Goal: Obtain resource: Download file/media

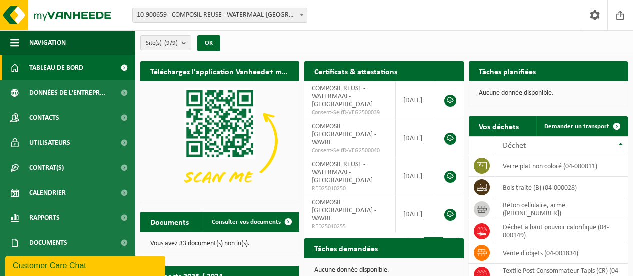
click at [59, 221] on span "Rapports" at bounding box center [44, 217] width 31 height 25
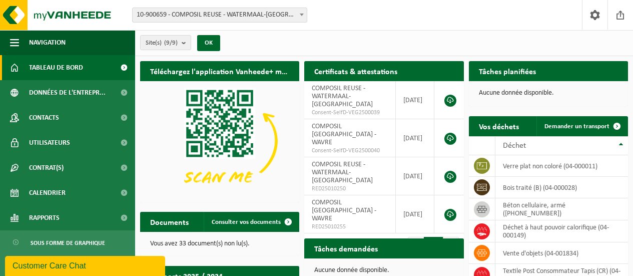
click at [59, 221] on span "Rapports" at bounding box center [44, 217] width 31 height 25
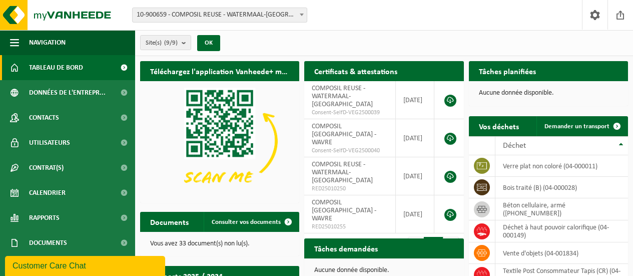
click at [59, 221] on span "Rapports" at bounding box center [44, 217] width 31 height 25
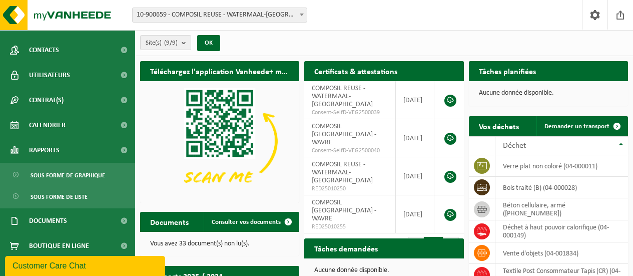
scroll to position [72, 0]
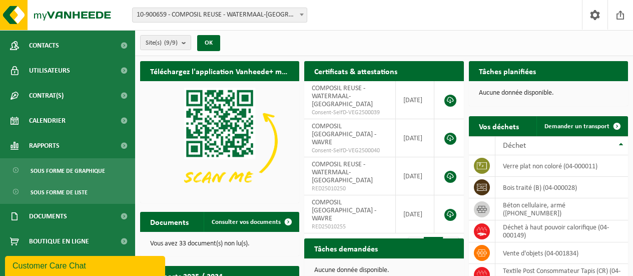
click at [56, 171] on span "Sous forme de graphique" at bounding box center [68, 170] width 75 height 19
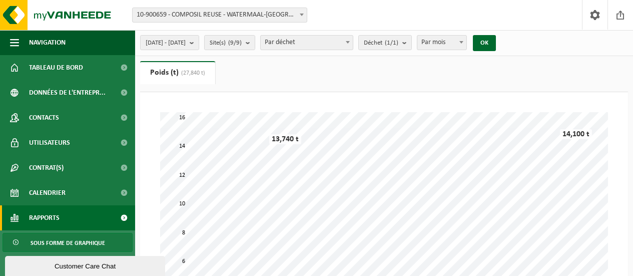
click at [186, 43] on span "2025-05-01 - 2025-10-10" at bounding box center [166, 43] width 40 height 15
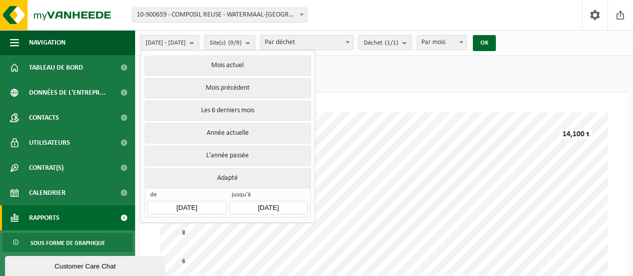
click at [223, 154] on button "L'année passée" at bounding box center [228, 156] width 166 height 20
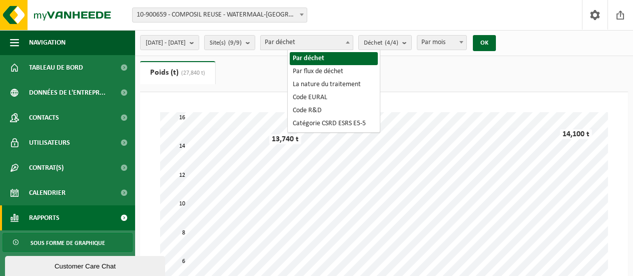
click at [353, 39] on span "Par déchet" at bounding box center [307, 43] width 92 height 14
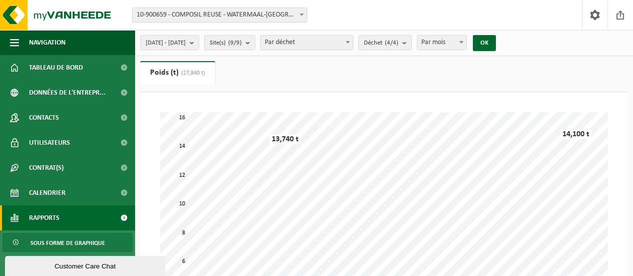
click at [398, 44] on span "Déchet (4/4)" at bounding box center [381, 43] width 35 height 15
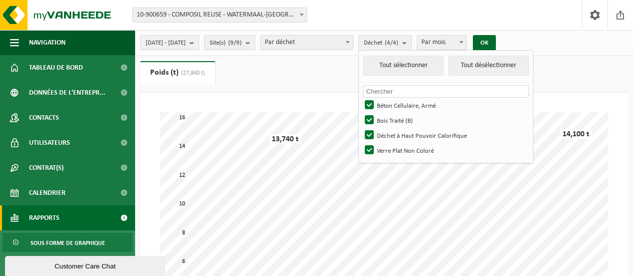
click at [390, 149] on label "Verre Plat Non Coloré" at bounding box center [446, 150] width 166 height 15
click at [361, 143] on input "Verre Plat Non Coloré" at bounding box center [361, 142] width 1 height 1
checkbox input "false"
click at [393, 117] on label "Bois Traité (B)" at bounding box center [446, 120] width 166 height 15
click at [361, 113] on input "Bois Traité (B)" at bounding box center [361, 112] width 1 height 1
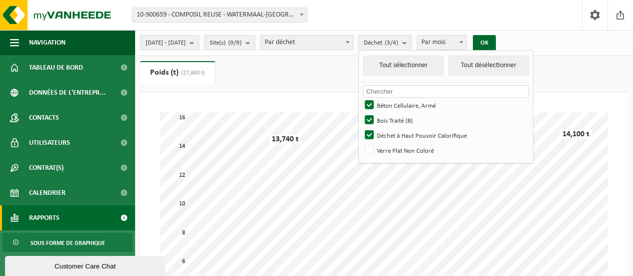
checkbox input "false"
click at [397, 104] on label "Béton Cellulaire, Armé" at bounding box center [446, 105] width 166 height 15
click at [361, 98] on input "Béton Cellulaire, Armé" at bounding box center [361, 97] width 1 height 1
checkbox input "false"
click at [496, 40] on button "OK" at bounding box center [484, 43] width 23 height 16
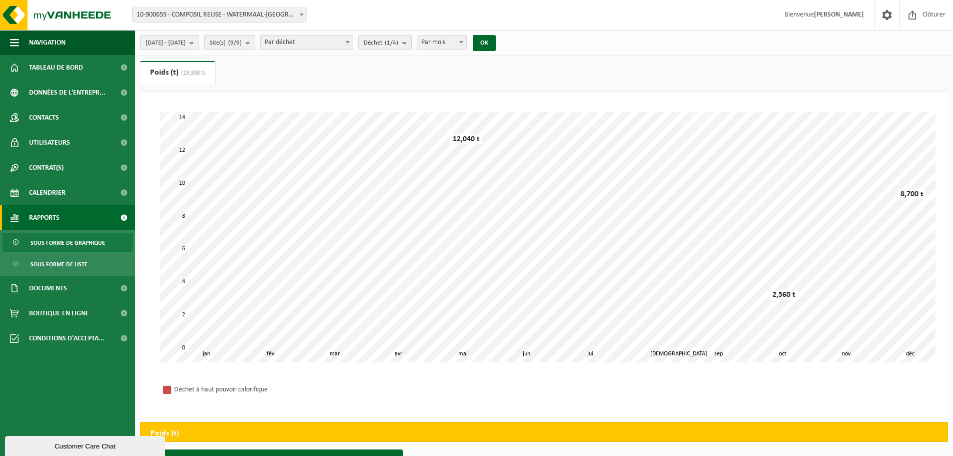
click at [67, 259] on span "Sous forme de liste" at bounding box center [59, 264] width 57 height 19
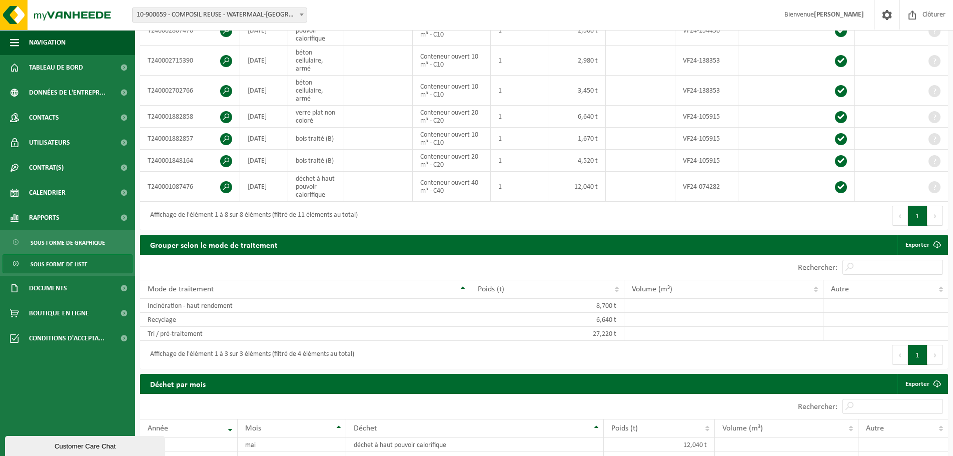
scroll to position [248, 0]
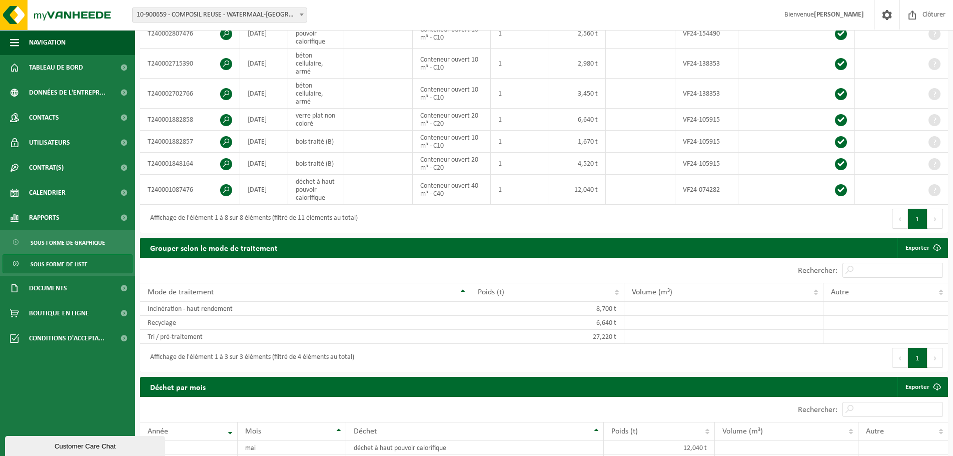
click at [370, 302] on td "Incinération - haut rendement" at bounding box center [305, 309] width 330 height 14
click at [592, 304] on td "8,700 t" at bounding box center [547, 309] width 154 height 14
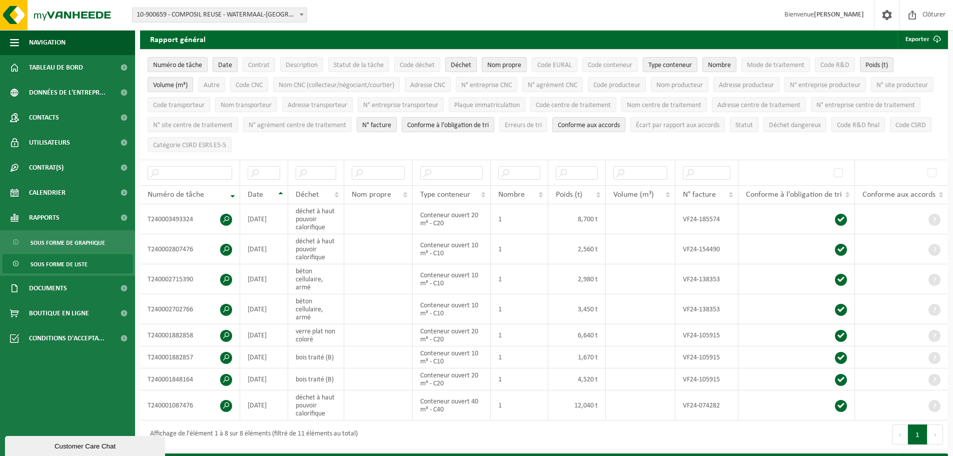
scroll to position [0, 0]
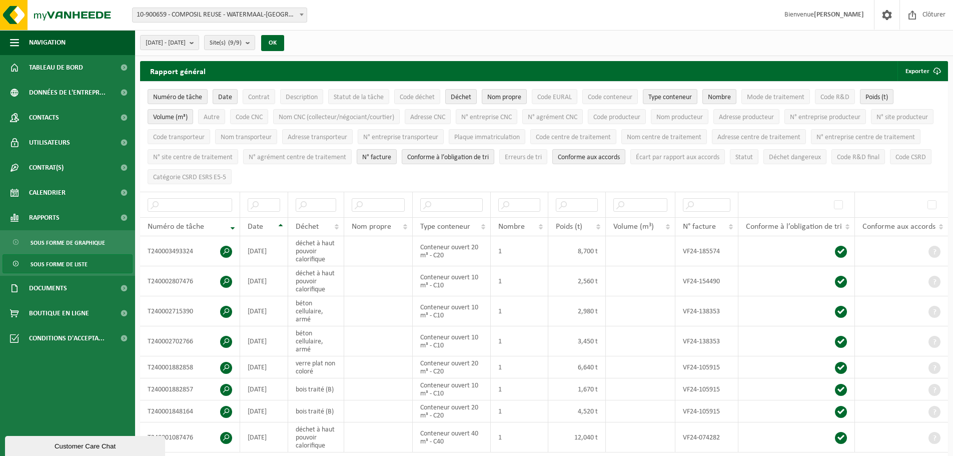
click at [84, 224] on link "Rapports" at bounding box center [67, 217] width 135 height 25
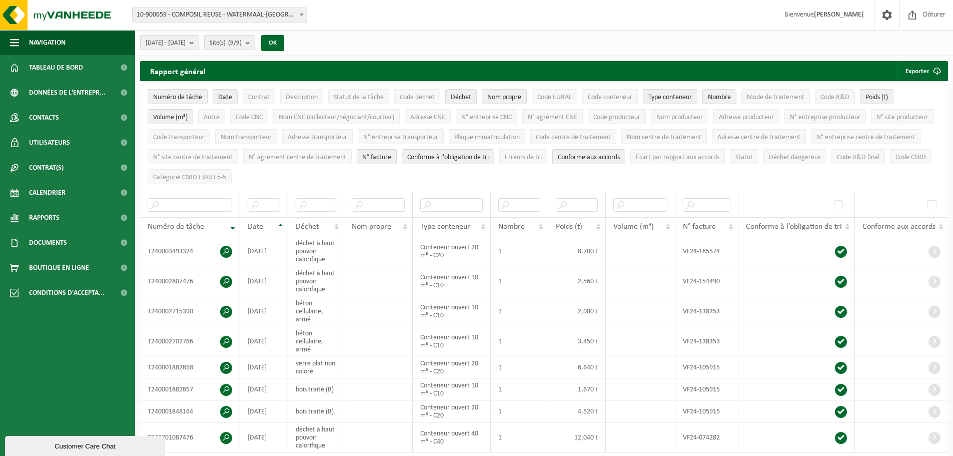
click at [84, 224] on link "Rapports" at bounding box center [67, 217] width 135 height 25
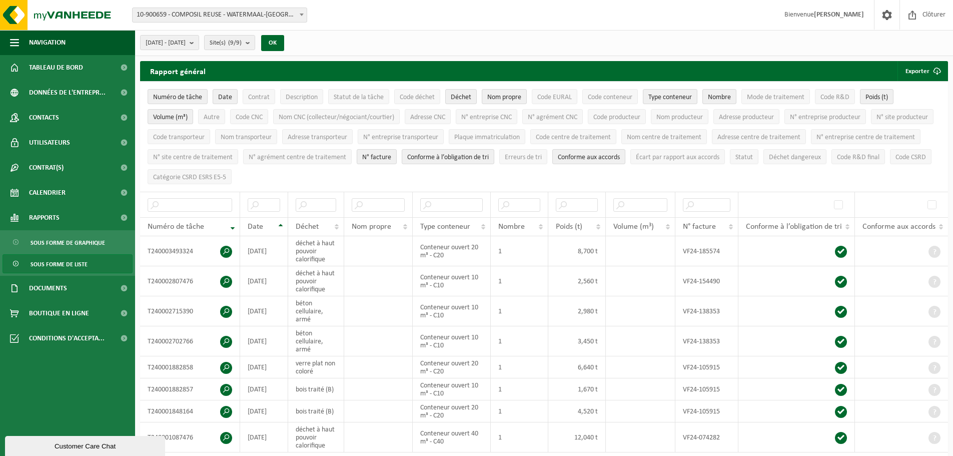
click at [68, 291] on link "Documents" at bounding box center [67, 288] width 135 height 25
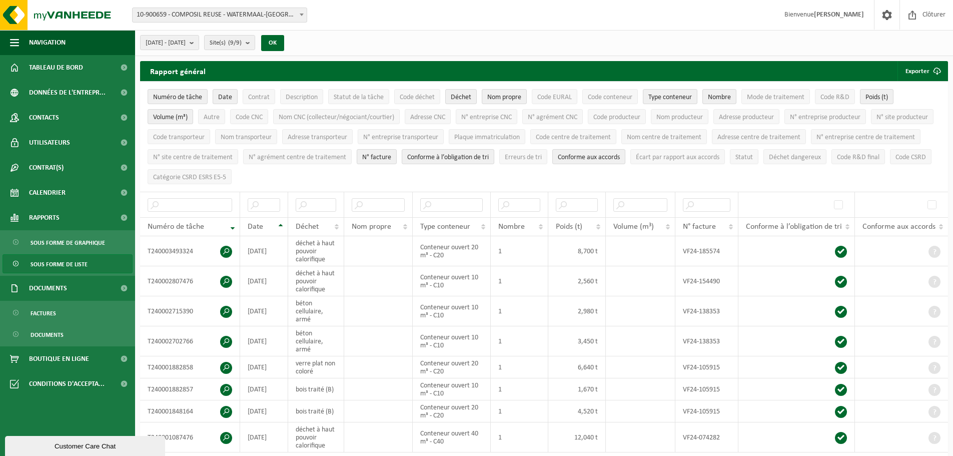
click at [72, 217] on link "Rapports" at bounding box center [67, 217] width 135 height 25
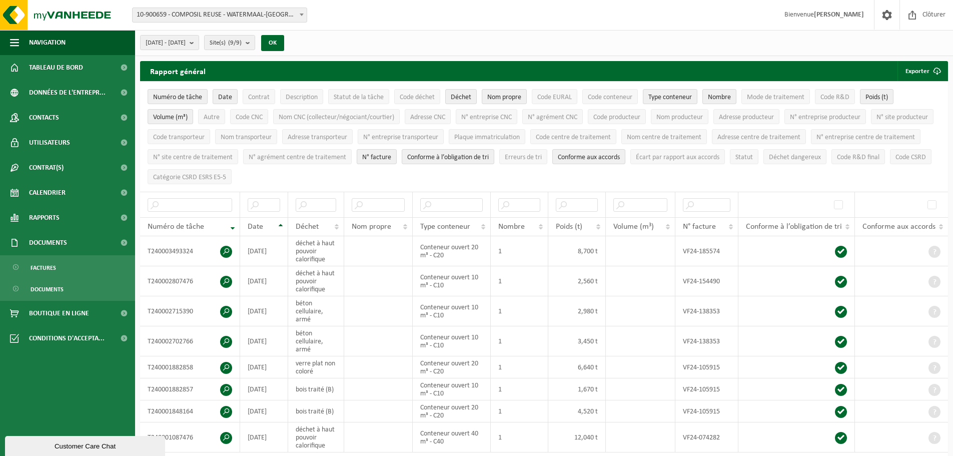
click at [72, 217] on link "Rapports" at bounding box center [67, 217] width 135 height 25
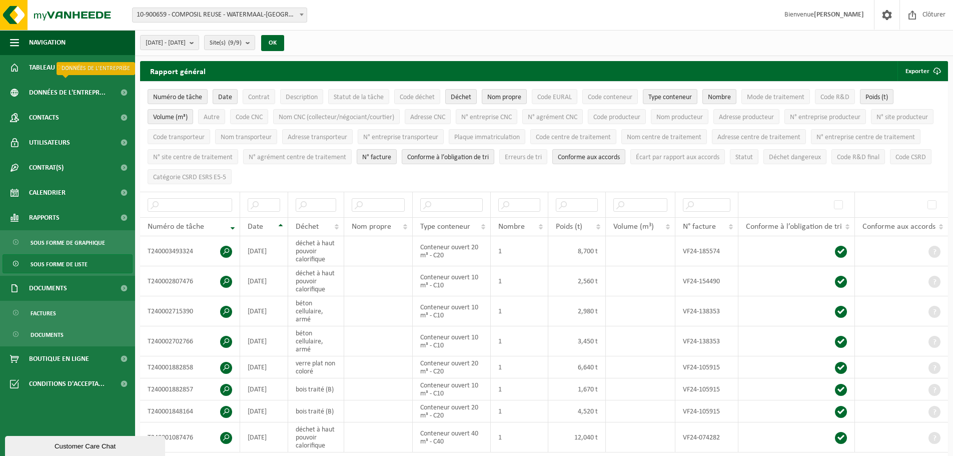
click at [61, 94] on span "Données de l'entrepr..." at bounding box center [67, 92] width 77 height 25
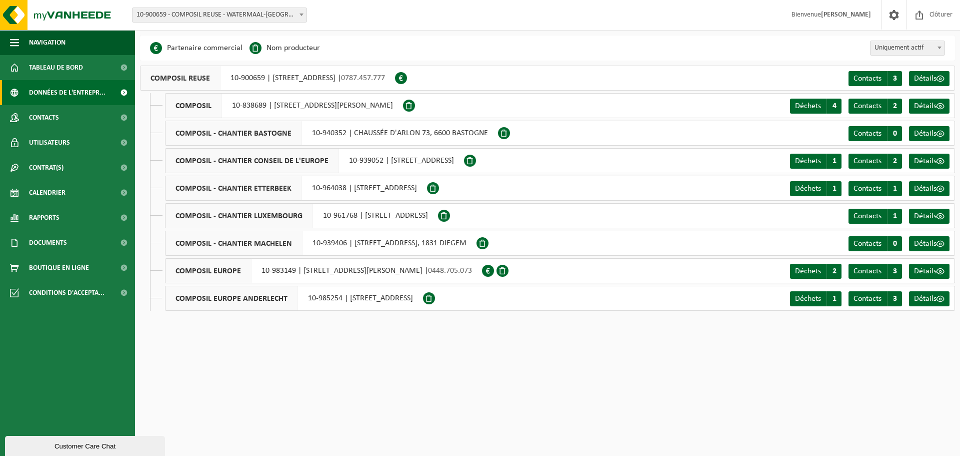
click at [919, 188] on span "Détails" at bounding box center [925, 189] width 23 height 8
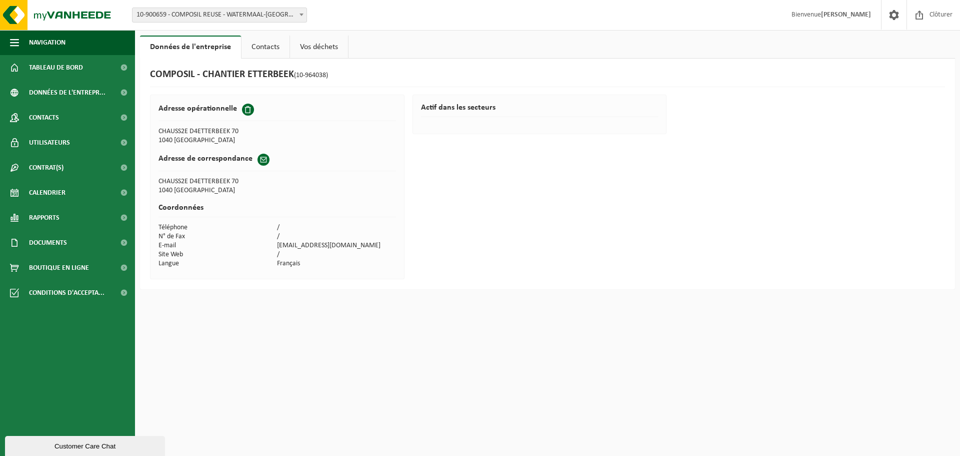
click at [342, 46] on link "Vos déchets" at bounding box center [319, 47] width 58 height 23
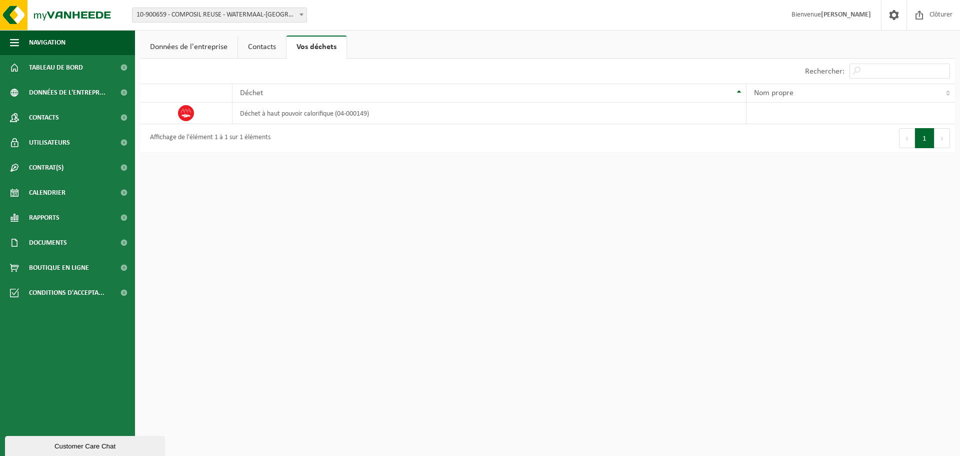
click at [264, 57] on link "Contacts" at bounding box center [262, 47] width 48 height 23
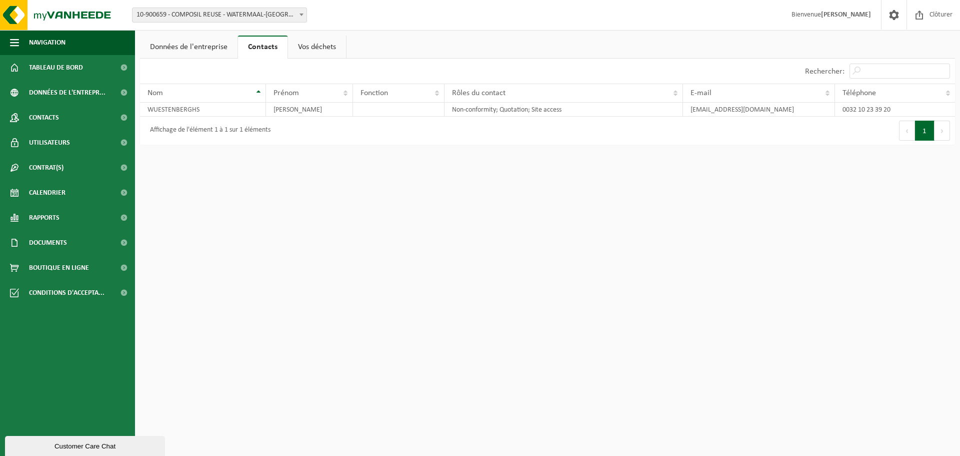
click at [57, 217] on span "Rapports" at bounding box center [44, 217] width 31 height 25
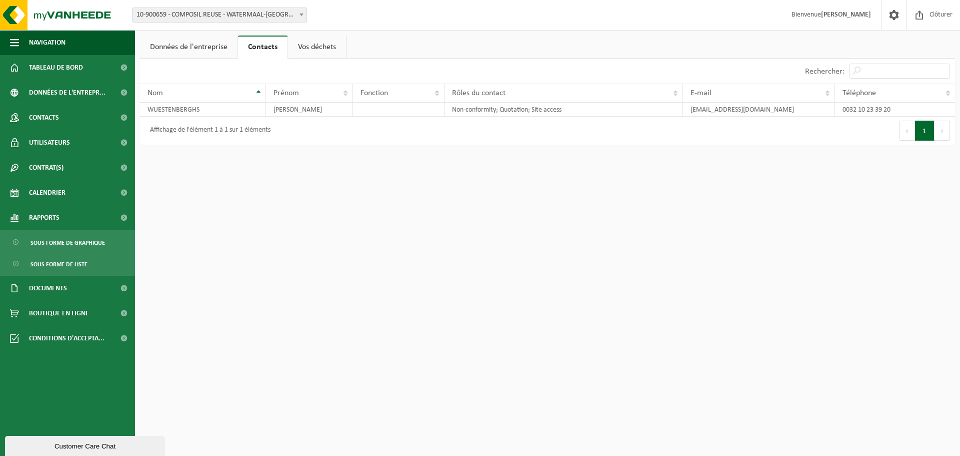
click at [52, 258] on span "Sous forme de liste" at bounding box center [59, 264] width 57 height 19
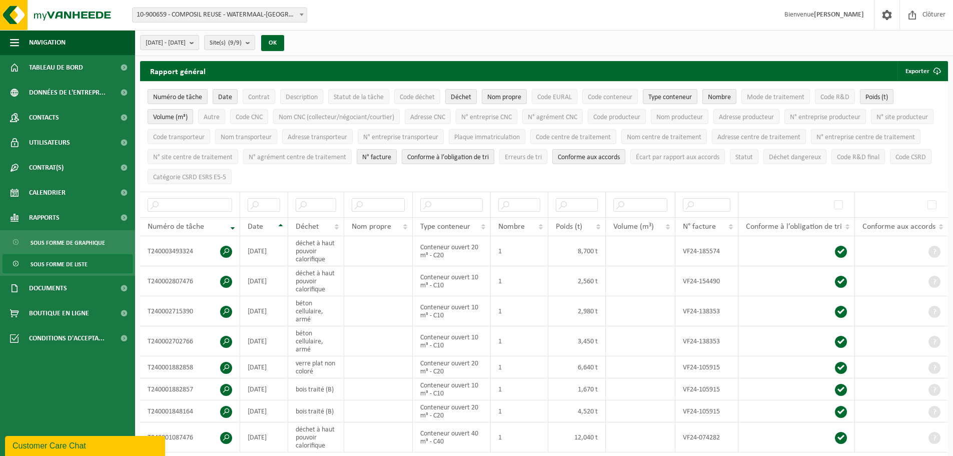
click at [173, 47] on span "2024-01-01 - 2024-12-31" at bounding box center [166, 43] width 40 height 15
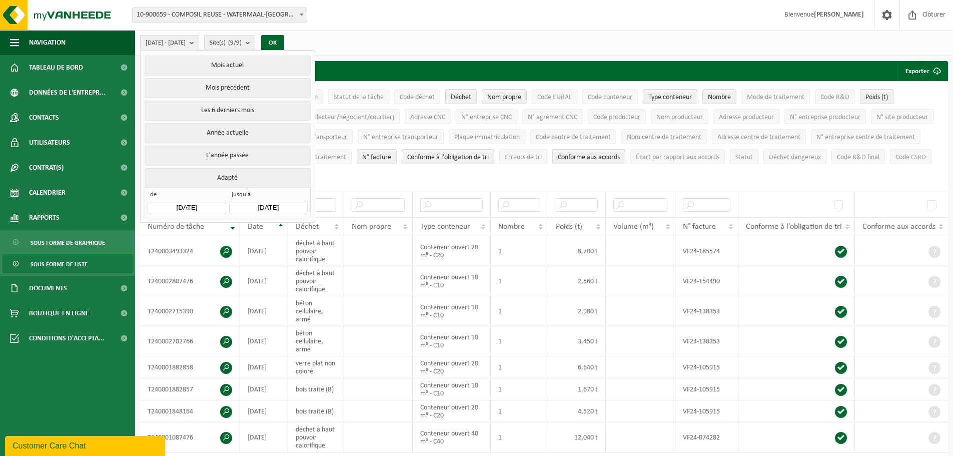
click at [219, 146] on button "L'année passée" at bounding box center [228, 156] width 166 height 20
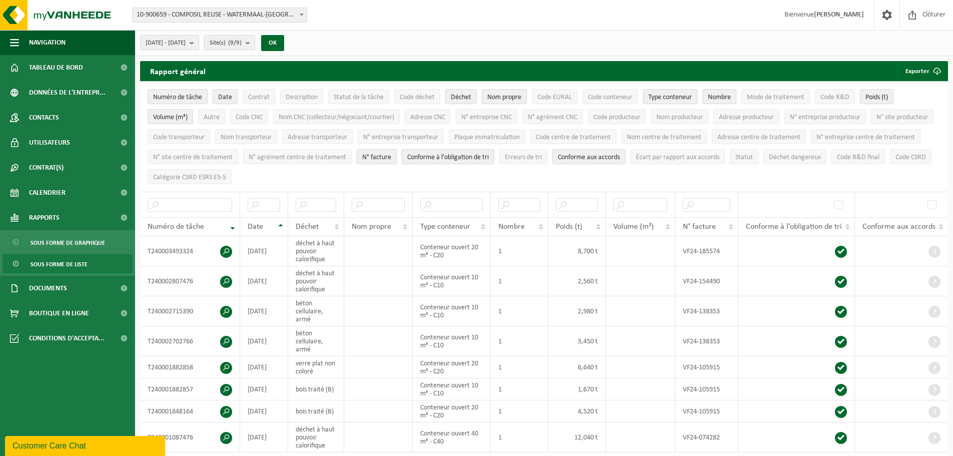
click at [255, 43] on button "Site(s) (9/9)" at bounding box center [229, 42] width 51 height 15
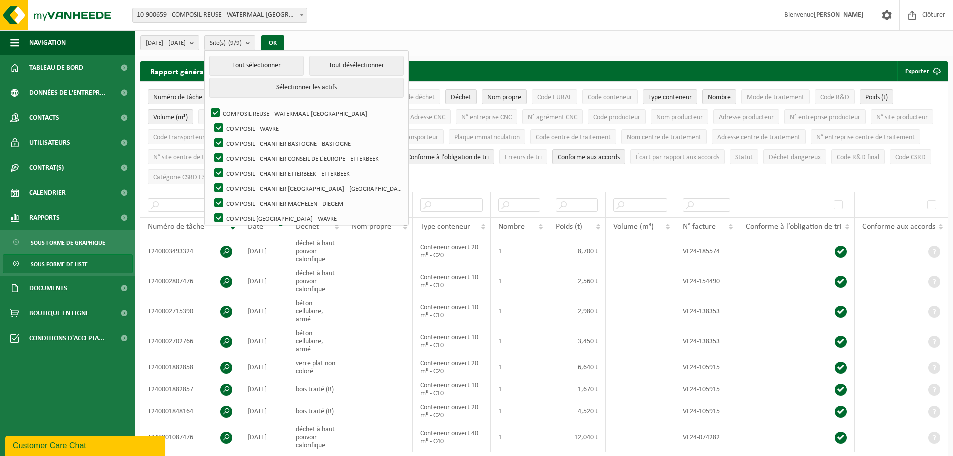
click at [284, 36] on button "OK" at bounding box center [272, 43] width 23 height 16
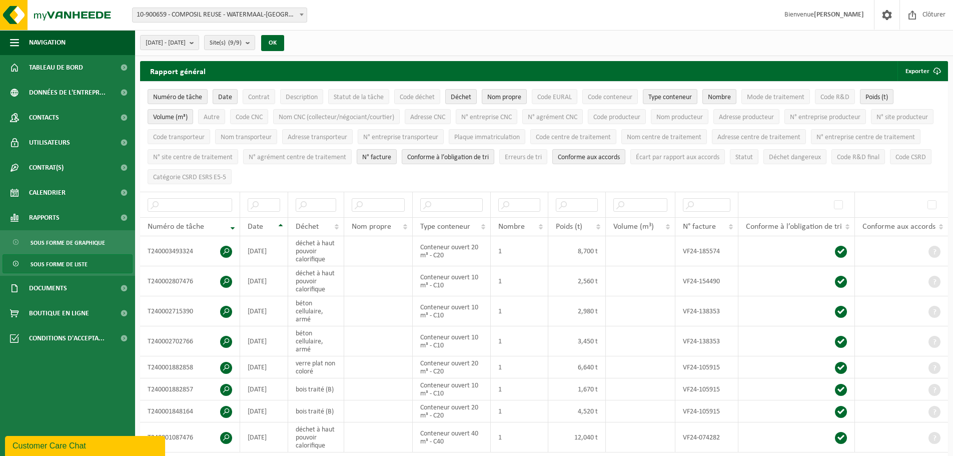
click at [772, 101] on button "Mode de traitement" at bounding box center [775, 96] width 69 height 15
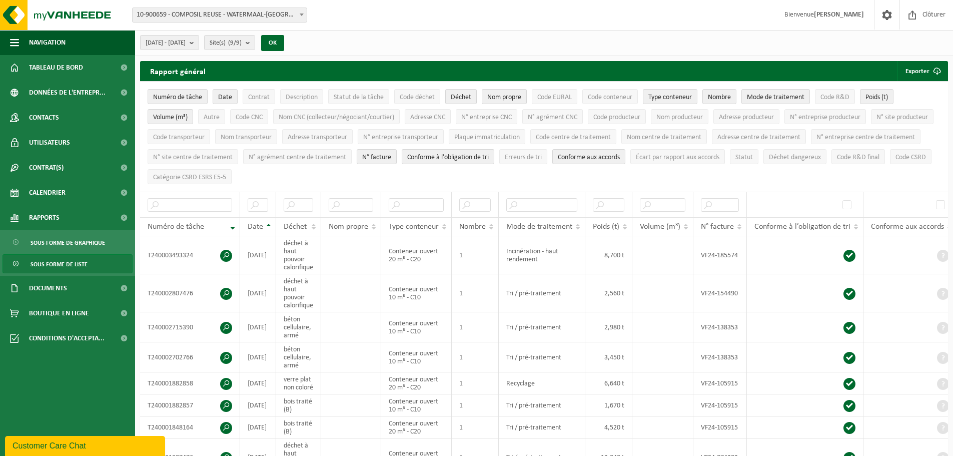
click at [226, 177] on span "Catégorie CSRD ESRS E5-5" at bounding box center [189, 178] width 73 height 8
click at [895, 161] on span "Code CSRD" at bounding box center [910, 158] width 31 height 8
click at [837, 161] on span "Code R&D final" at bounding box center [858, 158] width 43 height 8
click at [797, 137] on span "Adresse centre de traitement" at bounding box center [758, 138] width 83 height 8
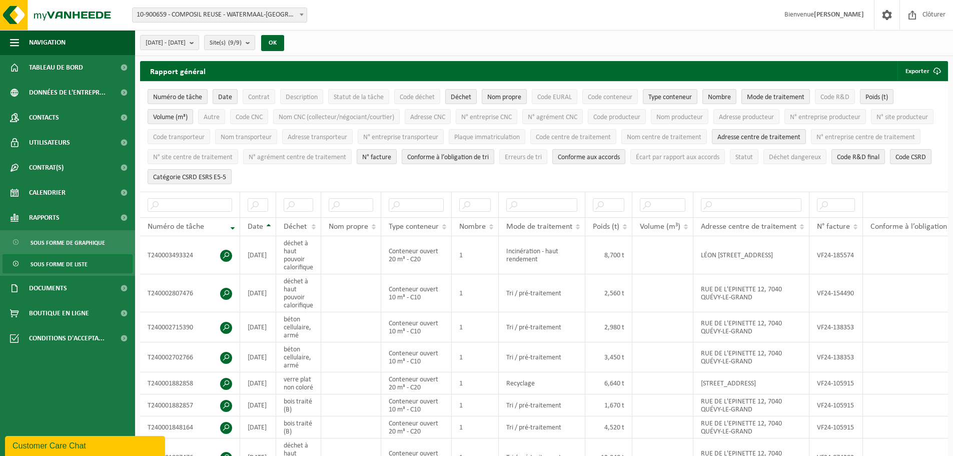
click at [397, 95] on button "Code déchet" at bounding box center [417, 96] width 46 height 15
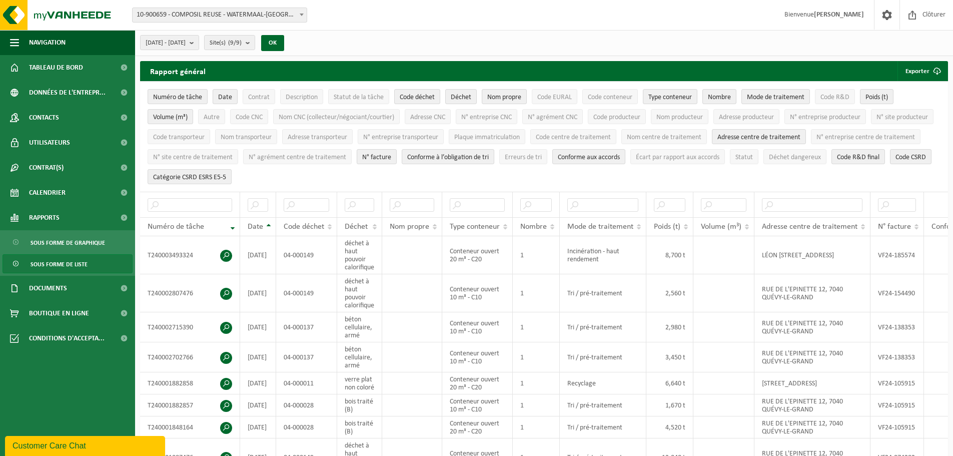
click at [309, 97] on span "Description" at bounding box center [302, 98] width 32 height 8
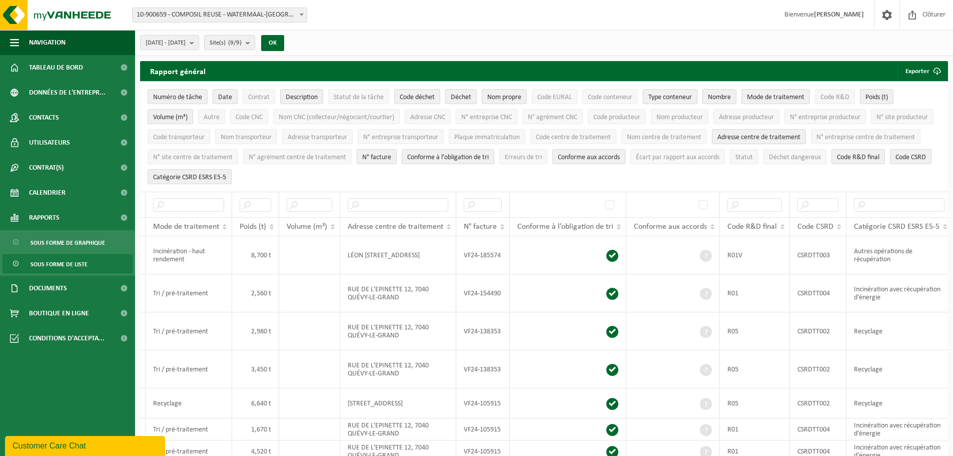
click at [555, 96] on span "Code EURAL" at bounding box center [554, 98] width 35 height 8
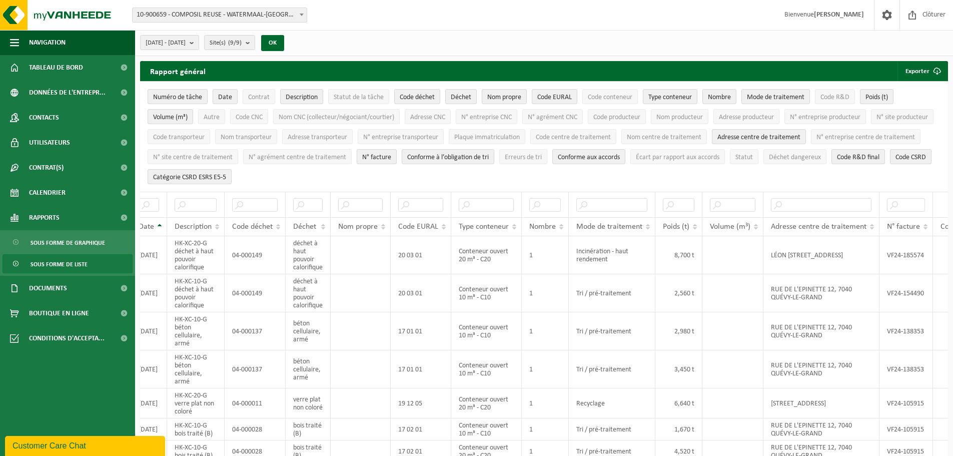
scroll to position [0, 109]
click at [562, 94] on span "Code EURAL" at bounding box center [554, 98] width 35 height 8
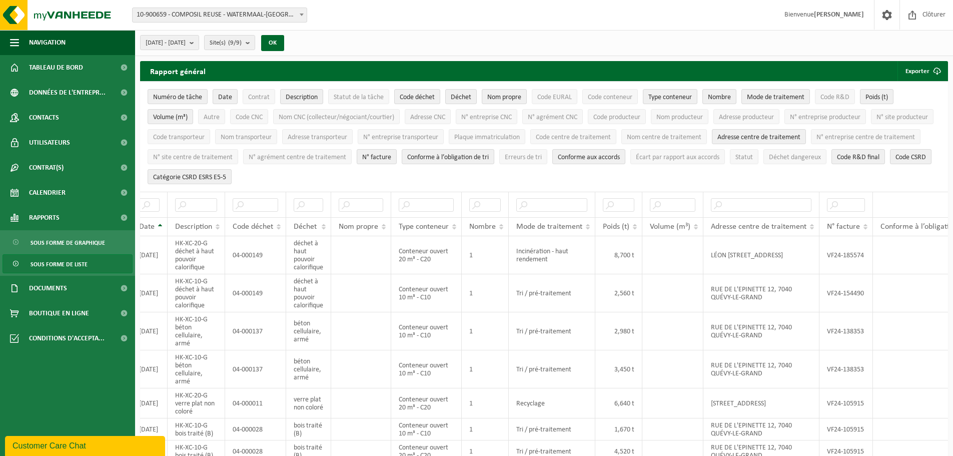
click at [258, 117] on span "Code CNC" at bounding box center [249, 118] width 27 height 8
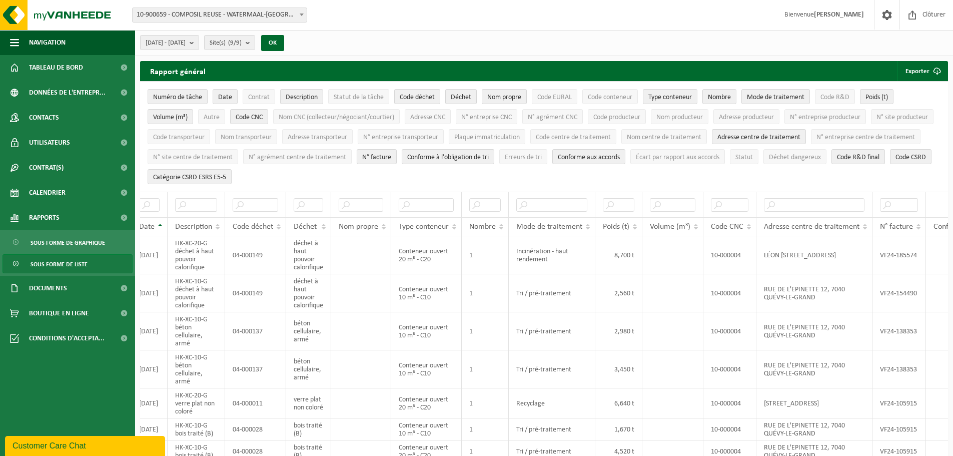
click at [258, 117] on span "Code CNC" at bounding box center [249, 118] width 27 height 8
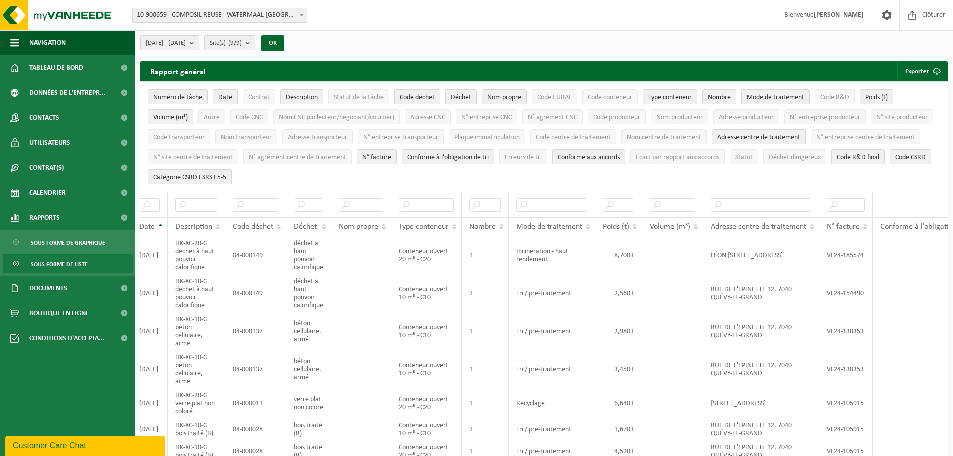
click at [542, 154] on span "Erreurs de tri" at bounding box center [523, 158] width 37 height 8
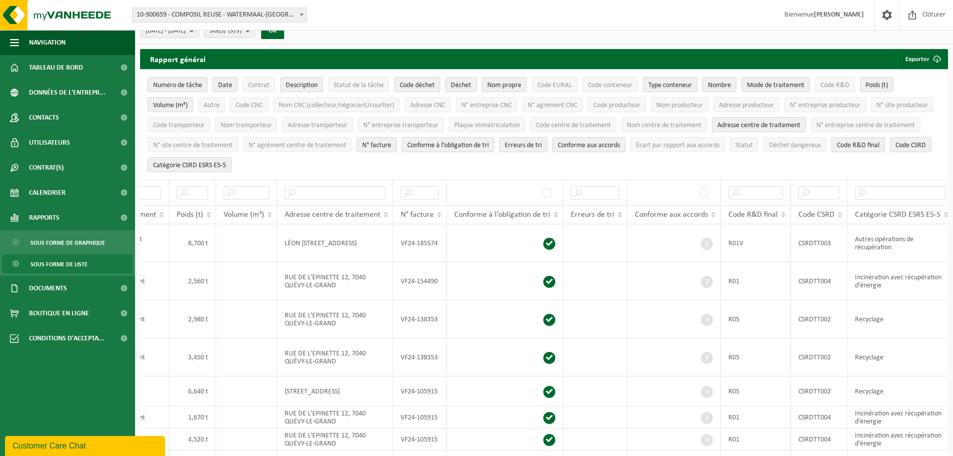
scroll to position [0, 0]
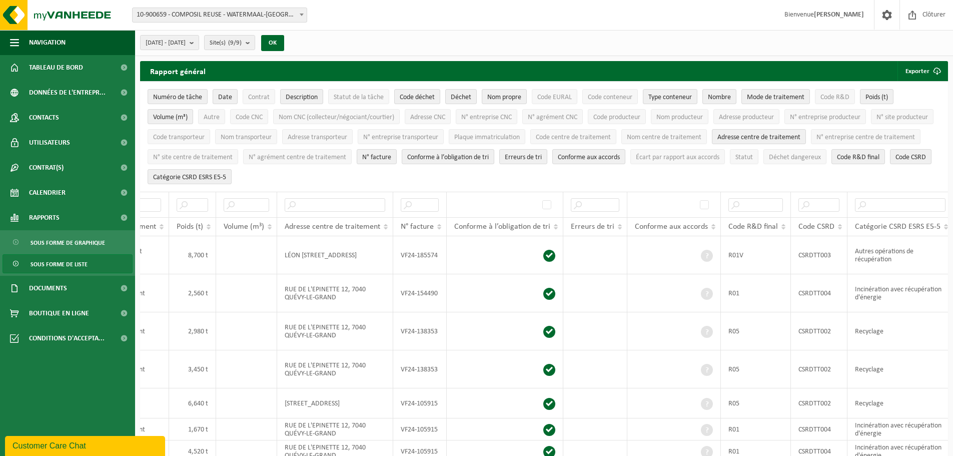
click at [542, 155] on span "Erreurs de tri" at bounding box center [523, 158] width 37 height 8
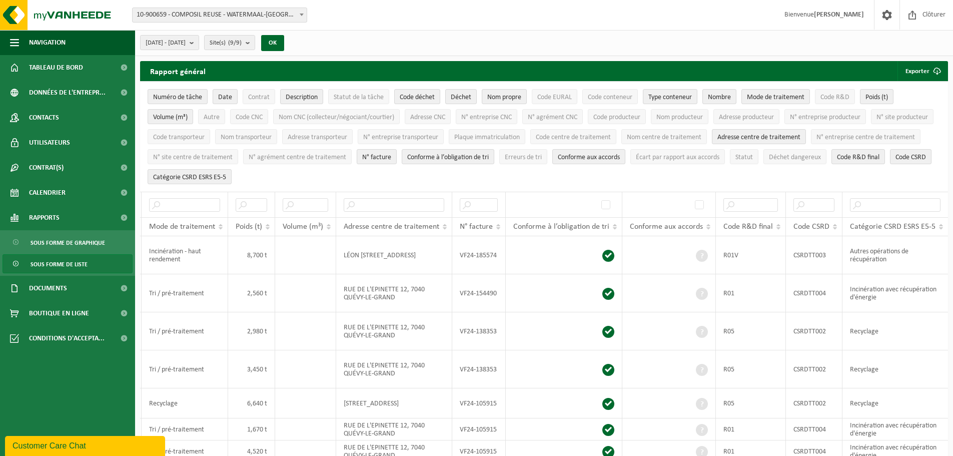
scroll to position [0, 472]
click at [719, 158] on span "Écart par rapport aux accords" at bounding box center [678, 158] width 84 height 8
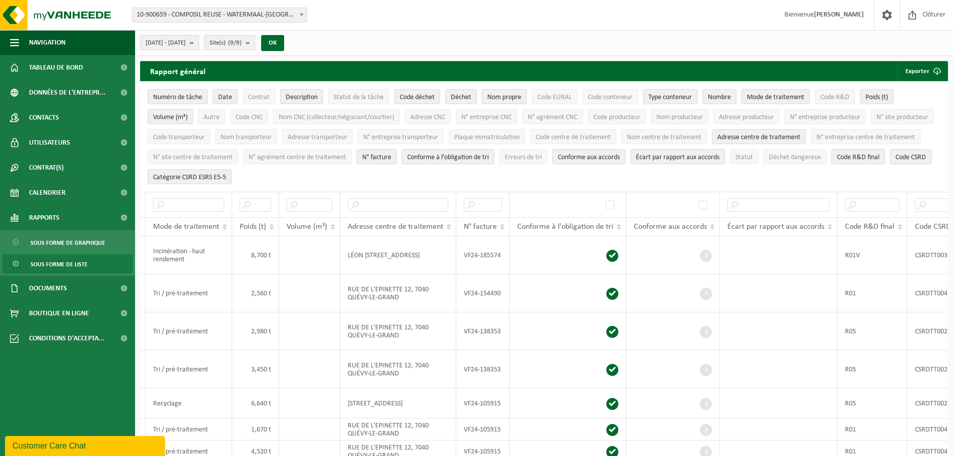
click at [719, 158] on span "Écart par rapport aux accords" at bounding box center [678, 158] width 84 height 8
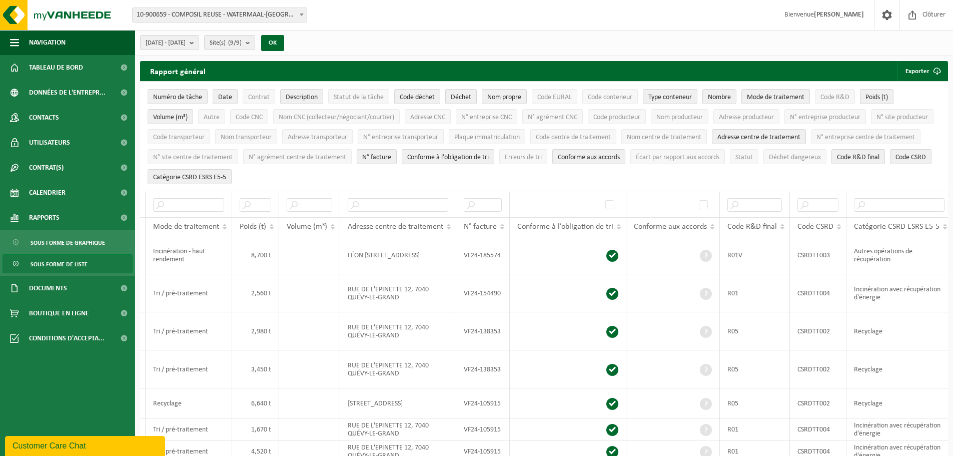
click at [753, 154] on span "Statut" at bounding box center [744, 158] width 18 height 8
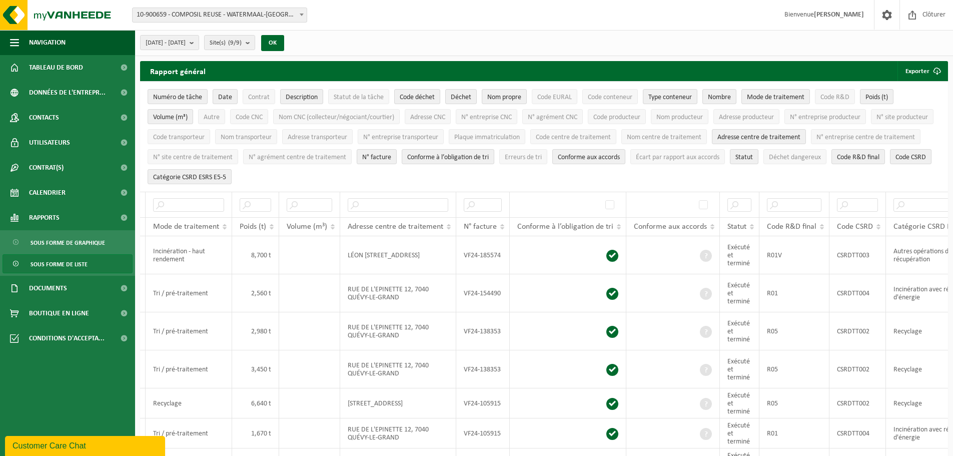
click at [753, 154] on span "Statut" at bounding box center [744, 158] width 18 height 8
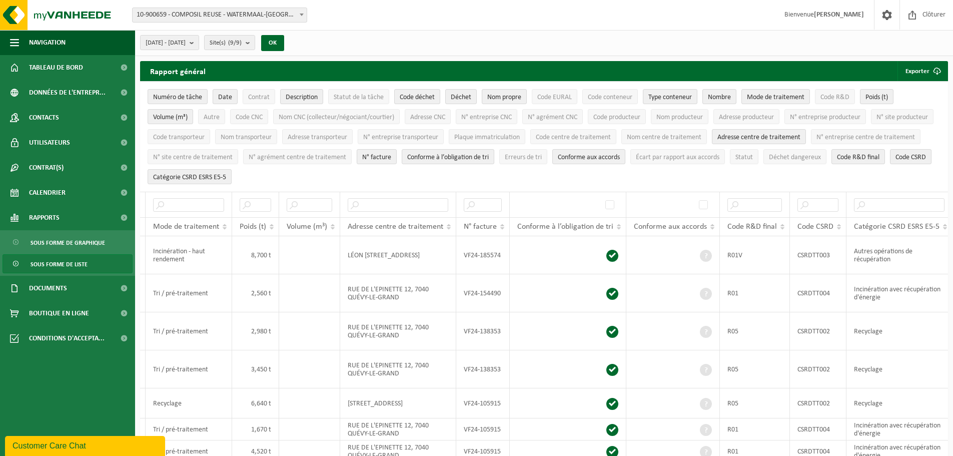
click at [769, 161] on span "Déchet dangereux" at bounding box center [795, 158] width 52 height 8
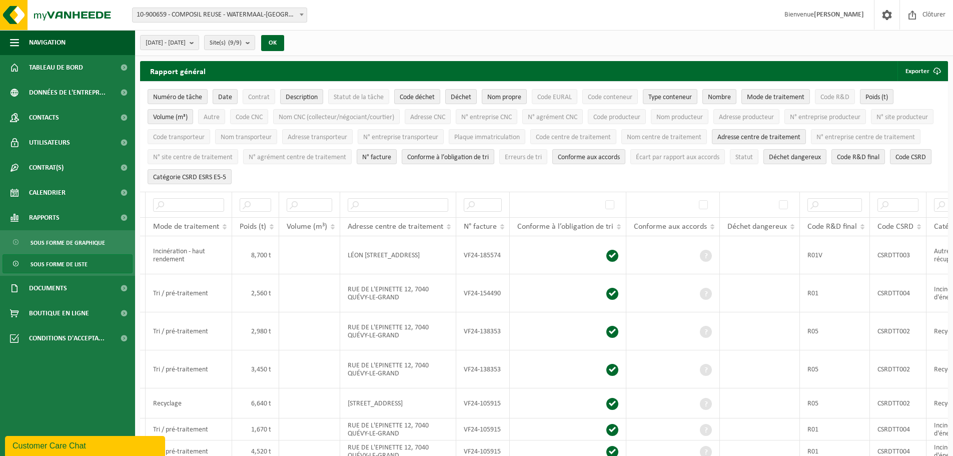
click at [769, 161] on span "Déchet dangereux" at bounding box center [795, 158] width 52 height 8
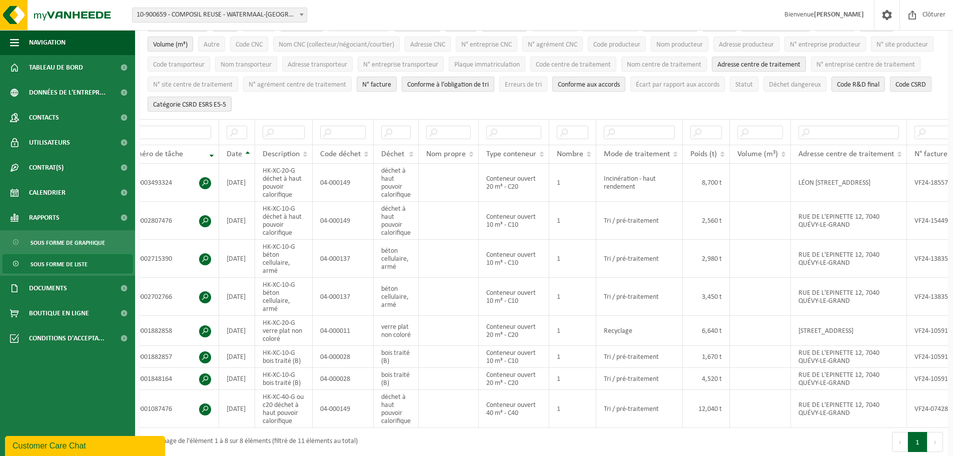
scroll to position [0, 0]
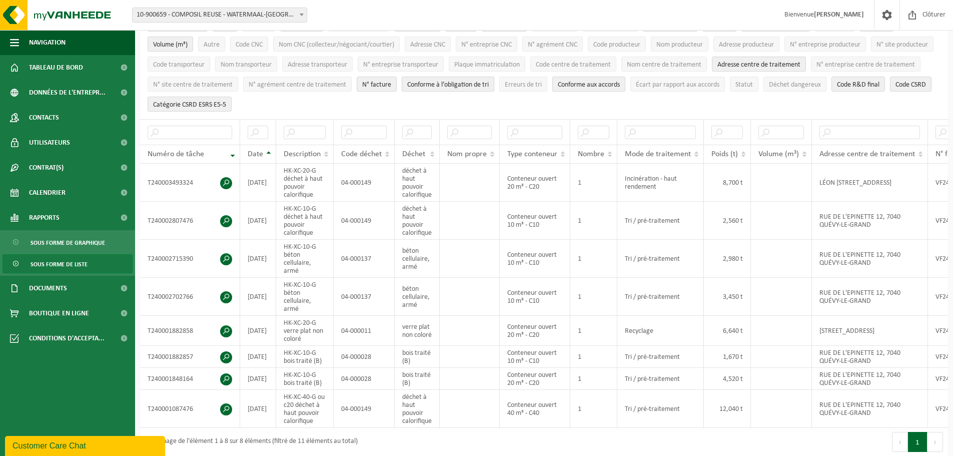
click at [223, 182] on span at bounding box center [226, 183] width 12 height 12
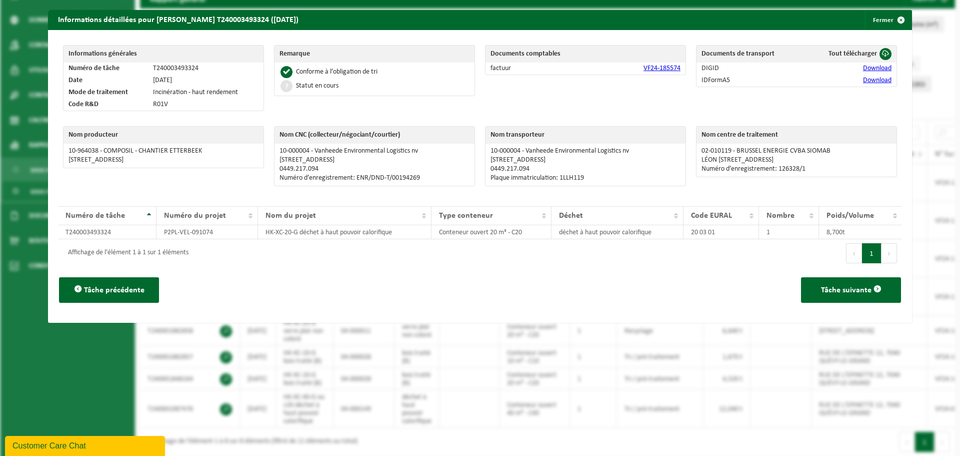
click at [321, 231] on td "HK-XC-20-G déchet à haut pouvoir calorifique" at bounding box center [344, 232] width 173 height 14
click at [826, 291] on span "Tâche suivante" at bounding box center [846, 290] width 51 height 8
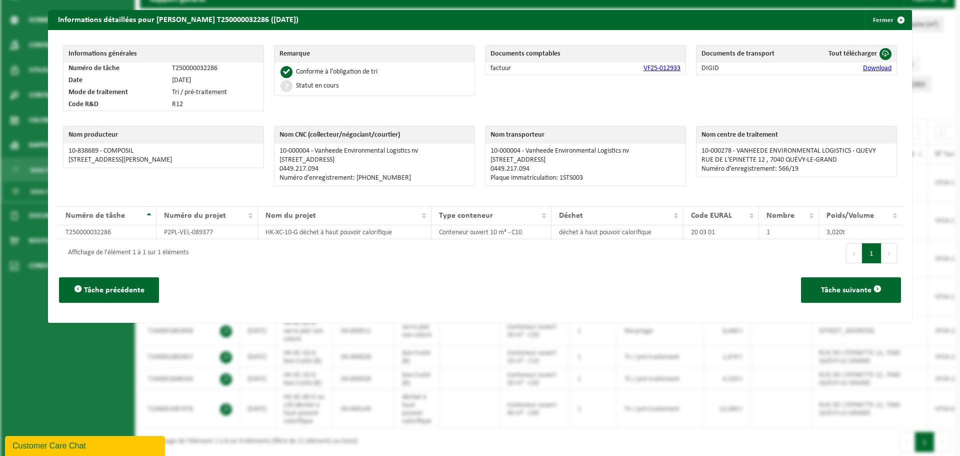
click at [891, 18] on span "button" at bounding box center [901, 20] width 20 height 20
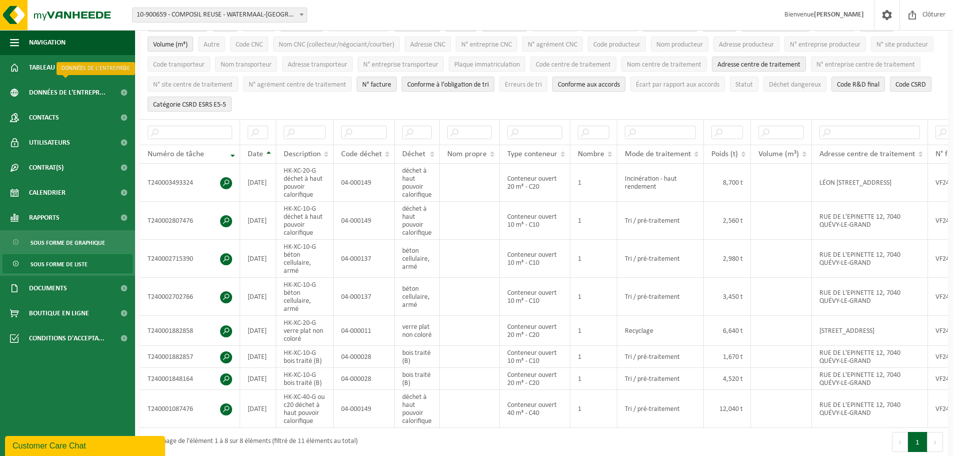
click at [65, 96] on span "Données de l'entrepr..." at bounding box center [67, 92] width 77 height 25
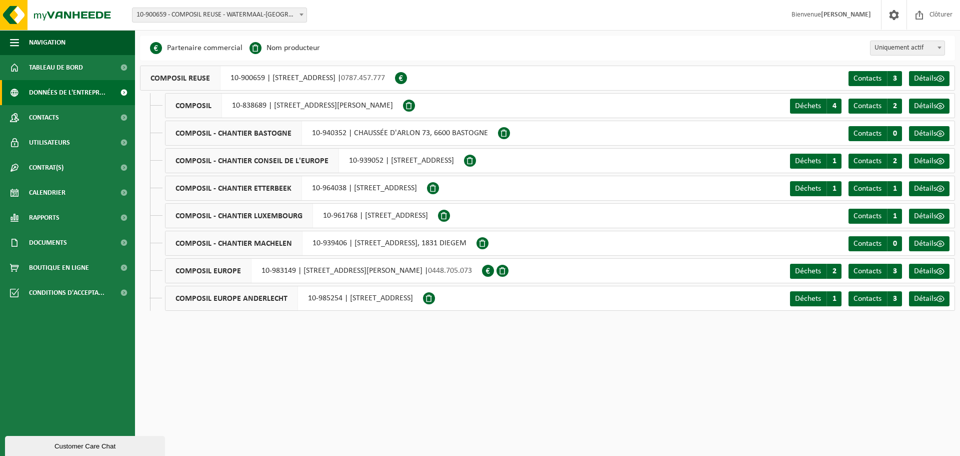
click at [55, 122] on span "Contacts" at bounding box center [44, 117] width 30 height 25
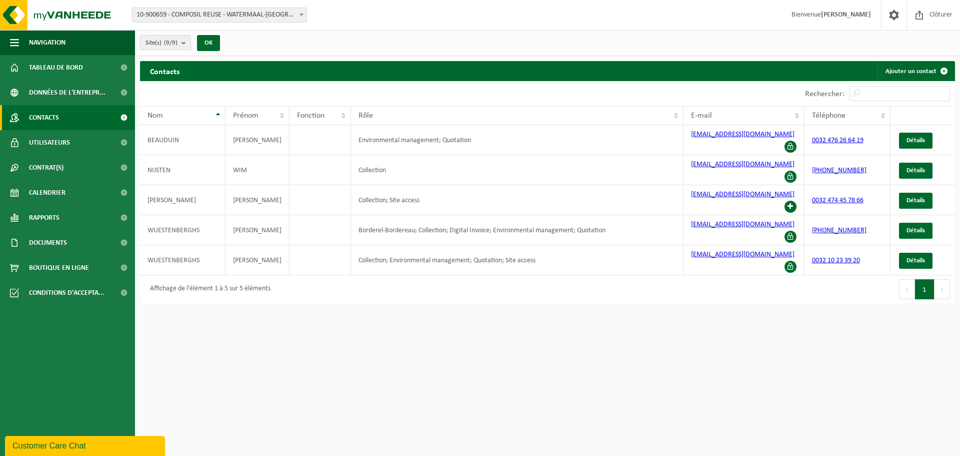
click at [55, 164] on span "Contrat(s)" at bounding box center [46, 167] width 35 height 25
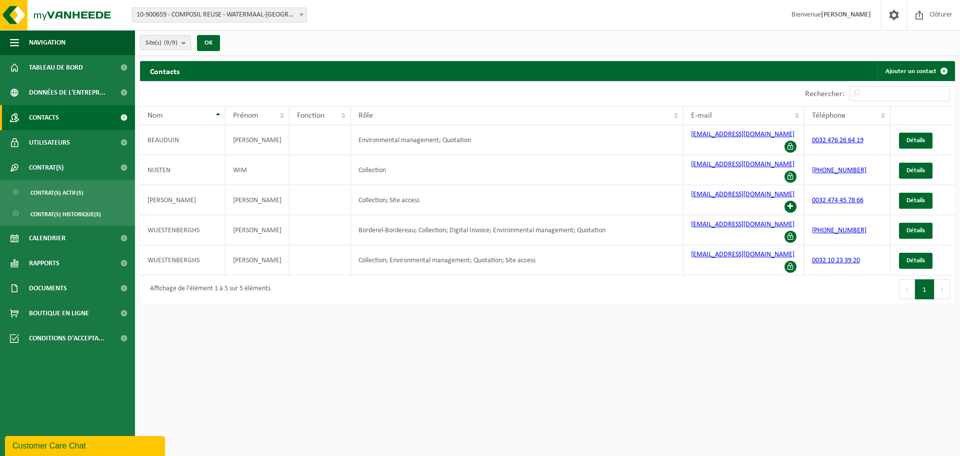
click at [52, 290] on span "Documents" at bounding box center [48, 288] width 38 height 25
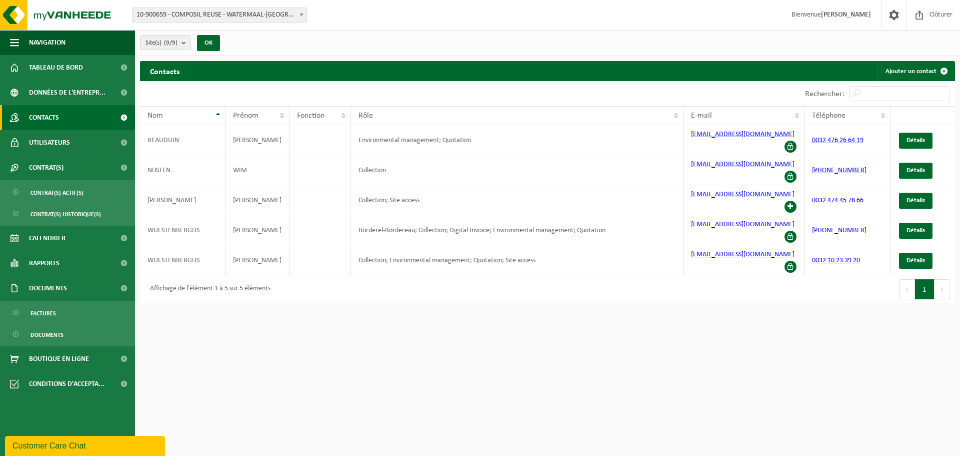
click at [44, 335] on span "Documents" at bounding box center [47, 334] width 33 height 19
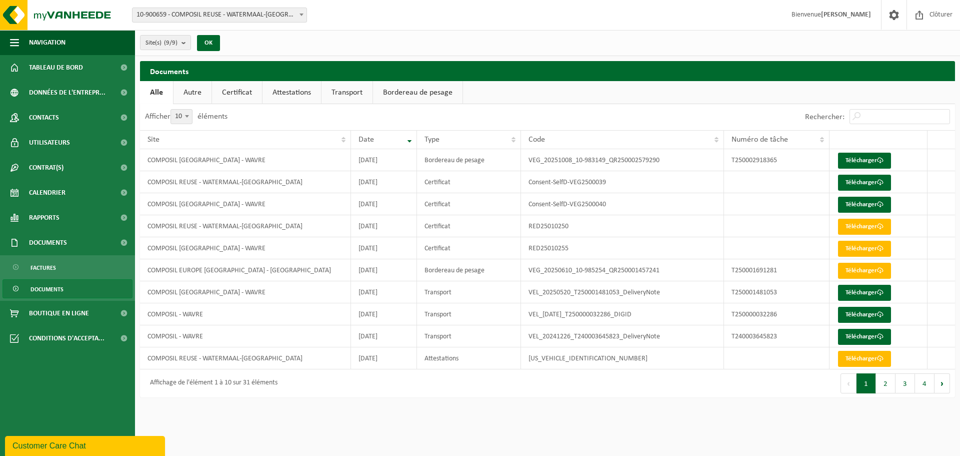
click at [240, 90] on link "Certificat" at bounding box center [237, 92] width 50 height 23
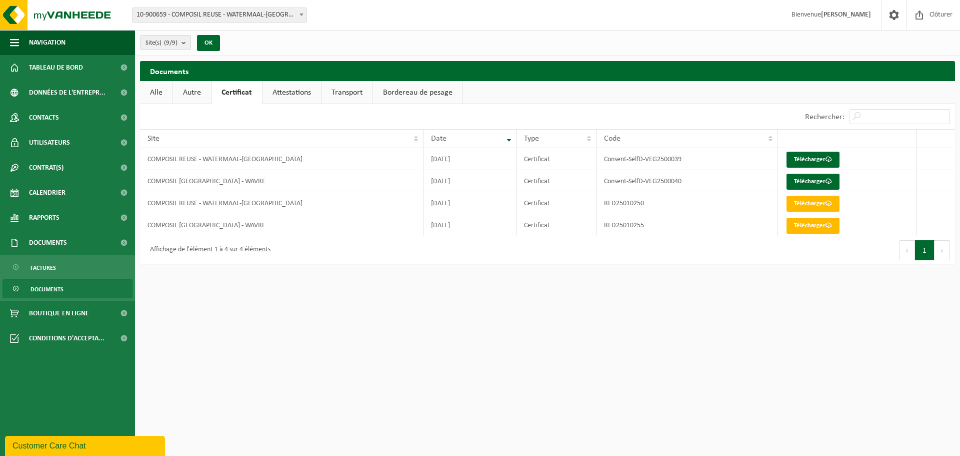
click at [165, 92] on link "Alle" at bounding box center [156, 92] width 33 height 23
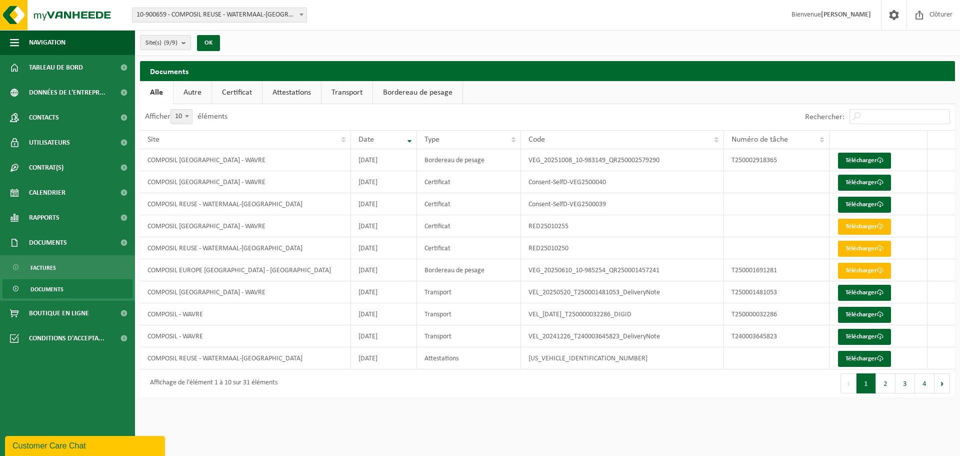
click at [852, 358] on link "Télécharger" at bounding box center [864, 359] width 53 height 16
click at [885, 386] on button "2" at bounding box center [886, 383] width 20 height 20
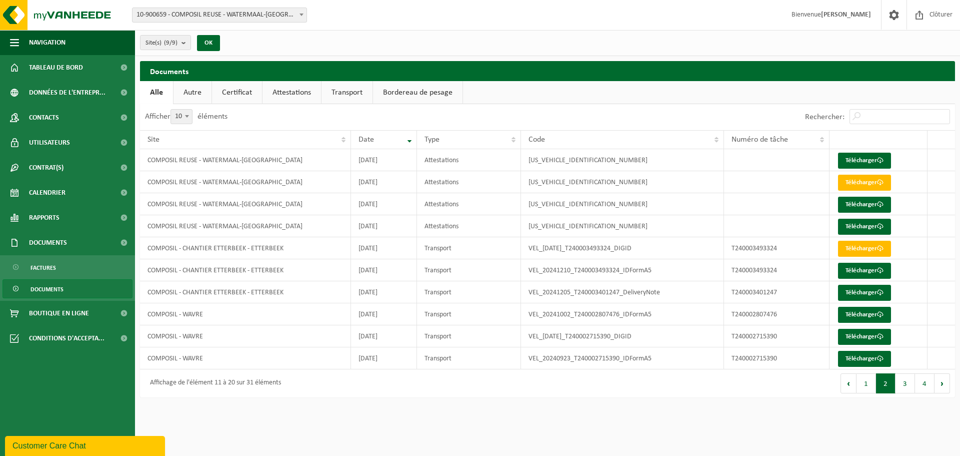
click at [847, 160] on link "Télécharger" at bounding box center [864, 161] width 53 height 16
click at [844, 179] on link "Télécharger" at bounding box center [864, 183] width 53 height 16
click at [866, 202] on link "Télécharger" at bounding box center [864, 205] width 53 height 16
